Goal: Task Accomplishment & Management: Manage account settings

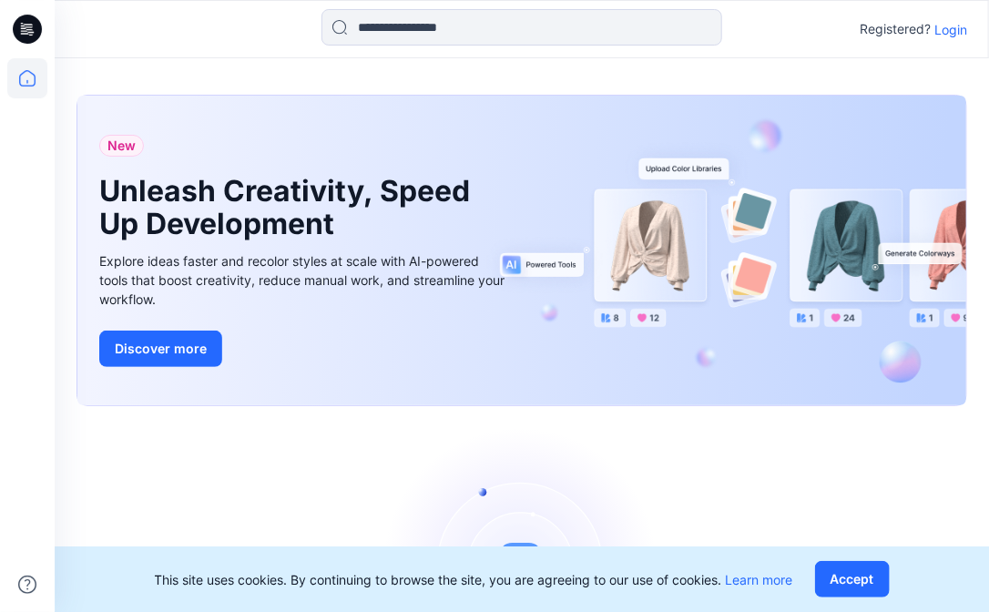
click at [950, 32] on p "Login" at bounding box center [950, 29] width 33 height 19
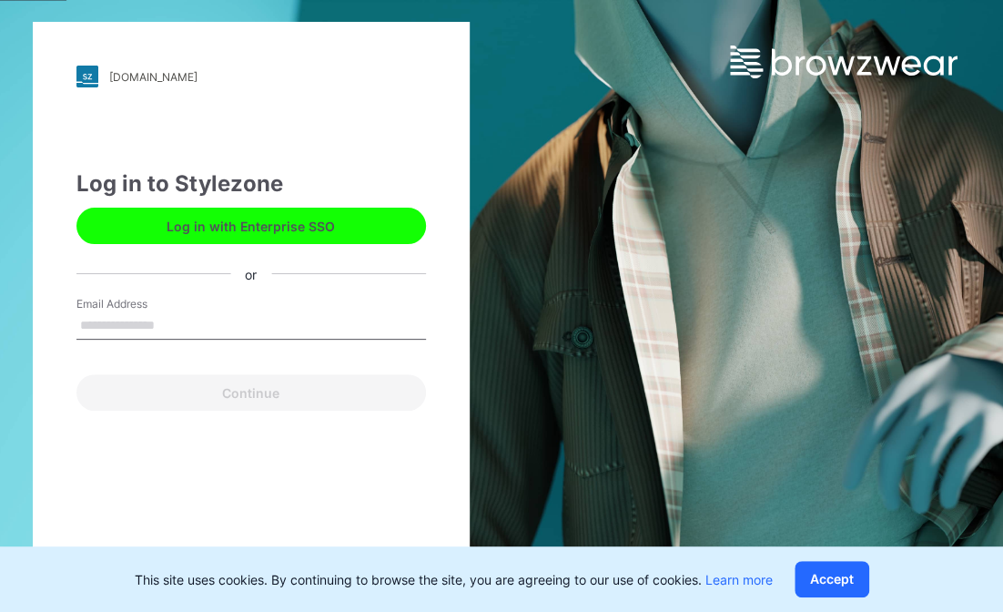
click at [229, 326] on input "Email Address" at bounding box center [251, 325] width 350 height 27
type input "**********"
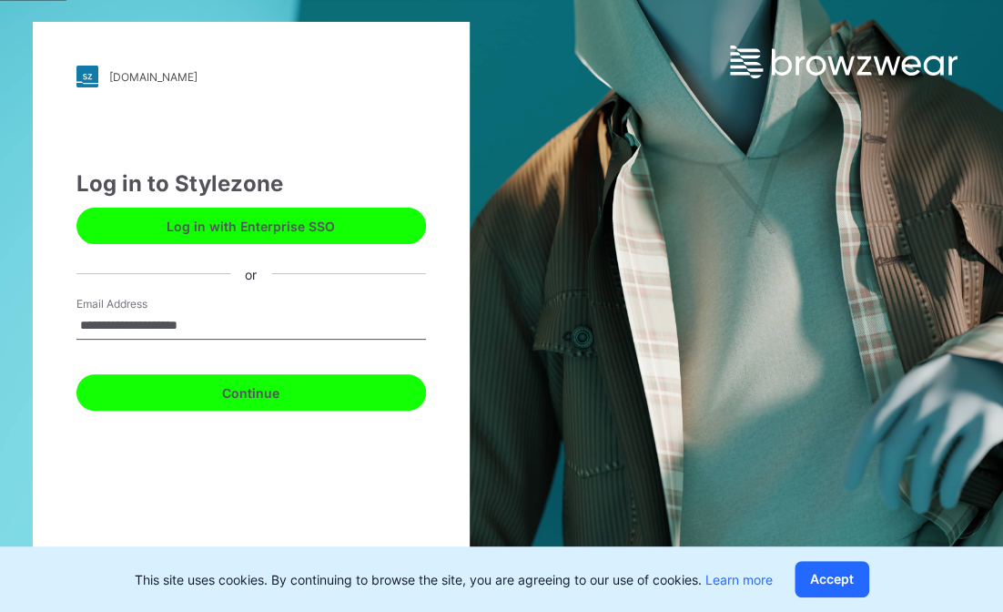
drag, startPoint x: 245, startPoint y: 374, endPoint x: 268, endPoint y: 390, distance: 27.5
click at [268, 390] on button "Continue" at bounding box center [251, 392] width 350 height 36
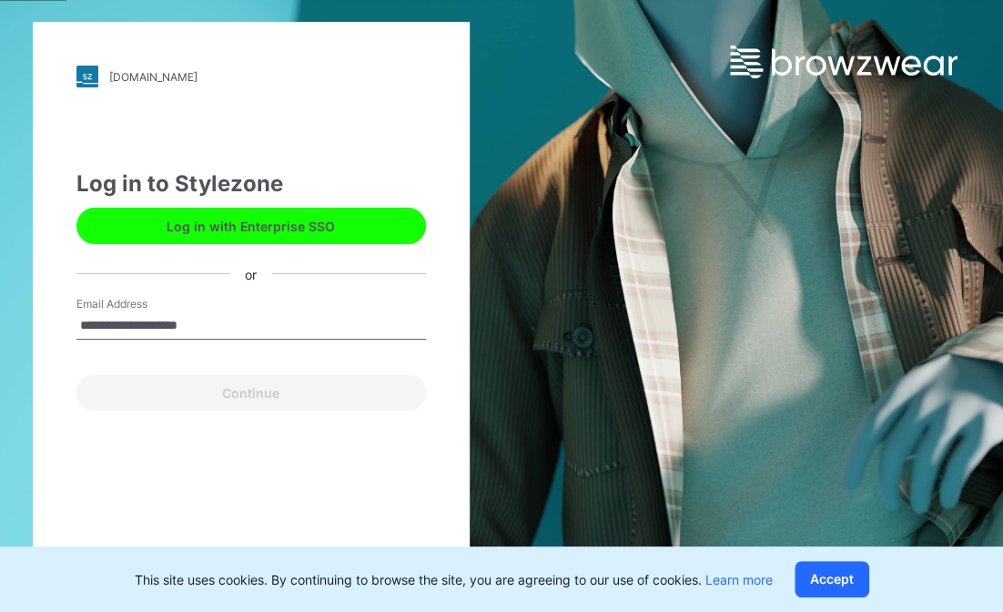
click at [268, 390] on div "**********" at bounding box center [251, 289] width 350 height 243
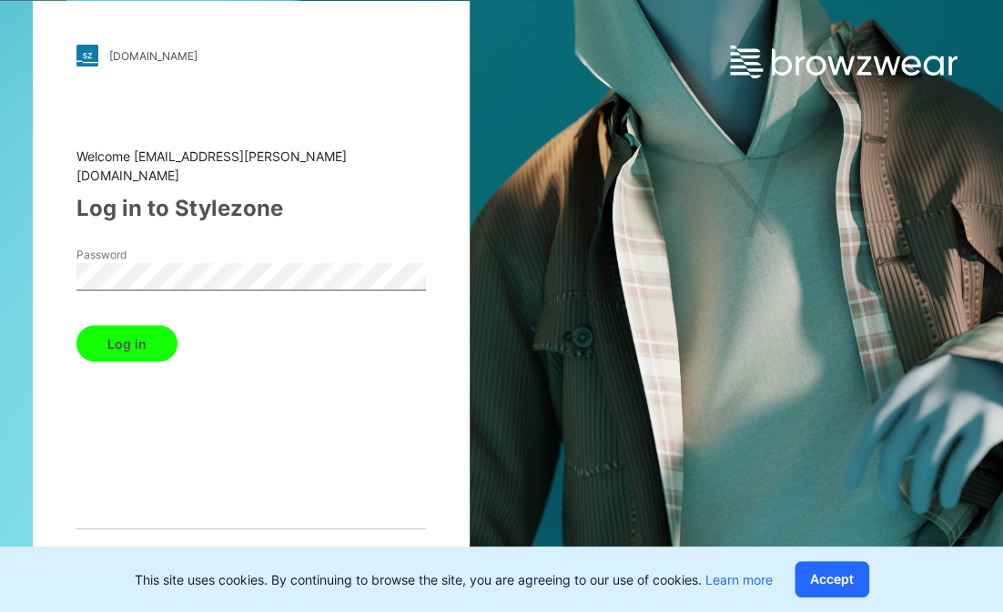
click at [76, 325] on button "Log in" at bounding box center [126, 343] width 101 height 36
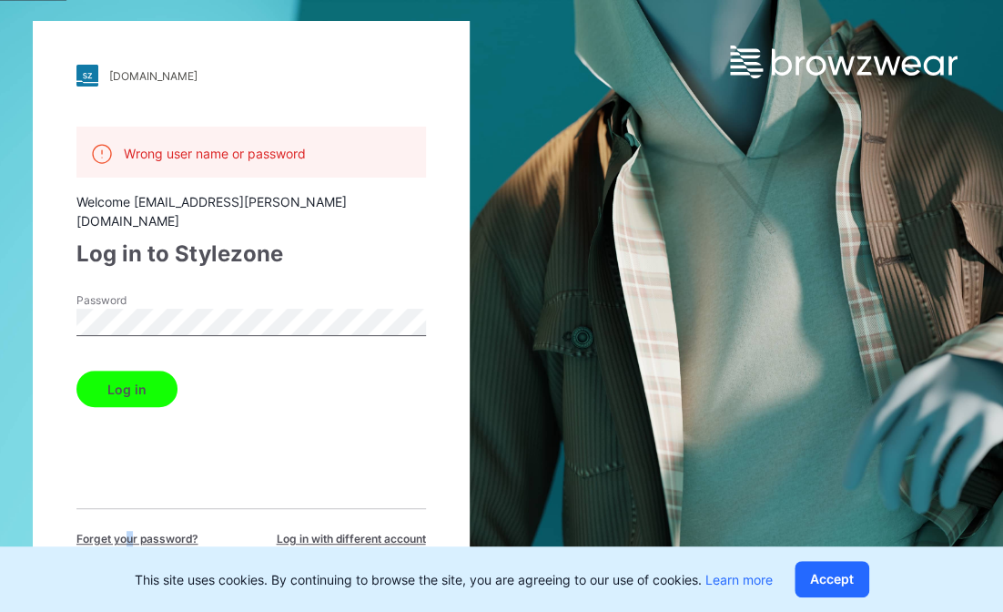
click at [127, 531] on span "Forget your password?" at bounding box center [137, 539] width 122 height 16
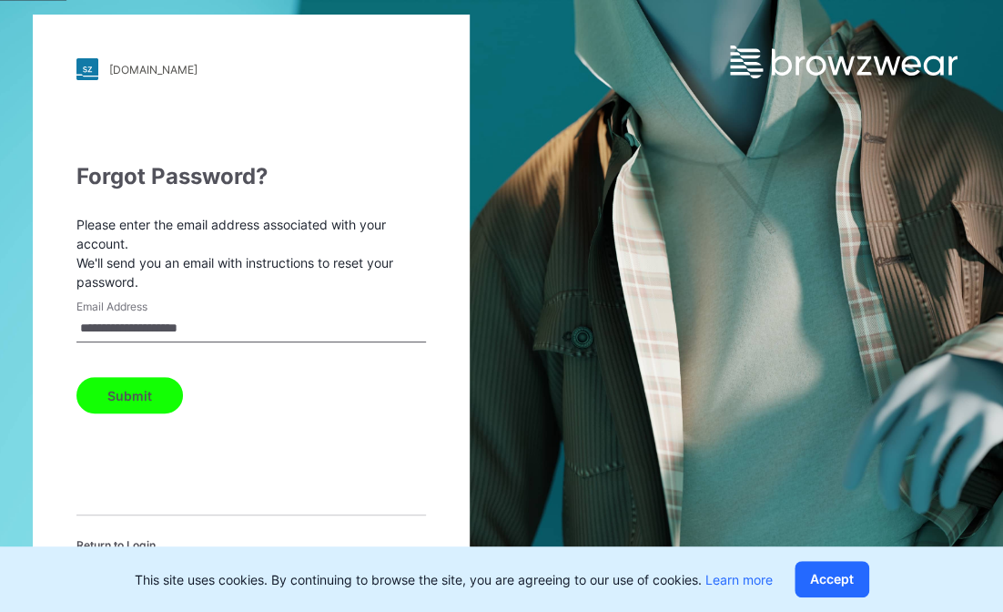
click at [149, 390] on button "Submit" at bounding box center [129, 395] width 107 height 36
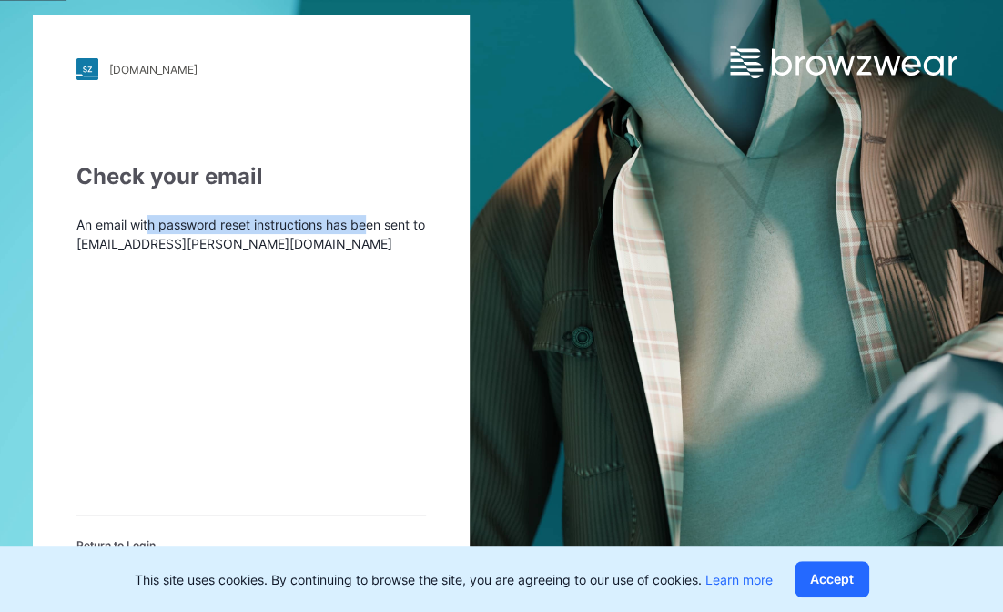
drag, startPoint x: 147, startPoint y: 226, endPoint x: 368, endPoint y: 232, distance: 220.4
click at [370, 232] on p "An email with password reset instructions has been sent to [EMAIL_ADDRESS][PERS…" at bounding box center [251, 234] width 350 height 38
click at [140, 246] on p "An email with password reset instructions has been sent to [EMAIL_ADDRESS][PERS…" at bounding box center [251, 234] width 350 height 38
